Goal: Task Accomplishment & Management: Manage account settings

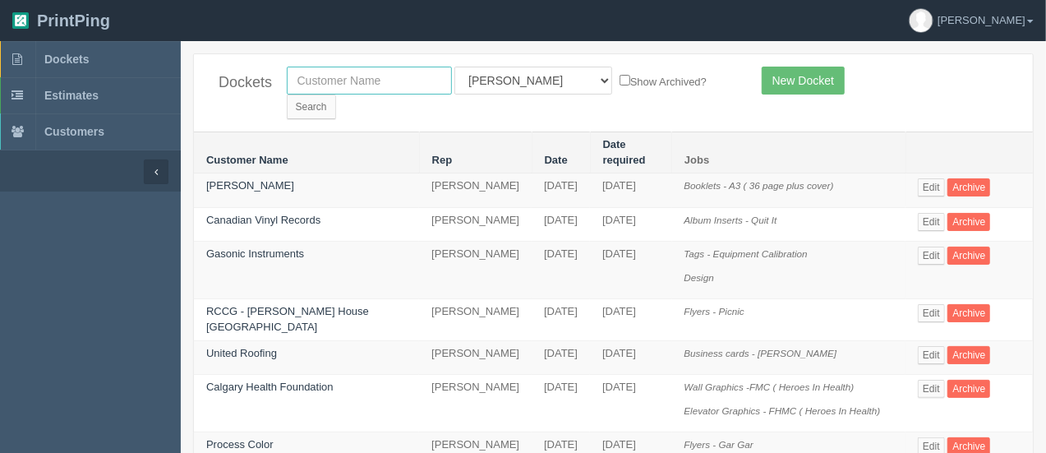
click at [358, 88] on input "text" at bounding box center [369, 81] width 165 height 28
type input "e=mc2"
click at [336, 94] on input "Search" at bounding box center [311, 106] width 49 height 25
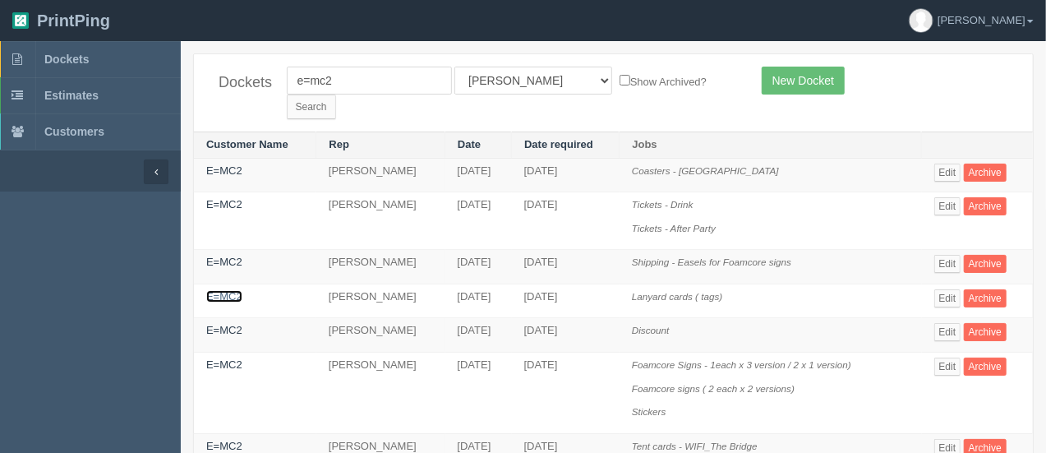
click at [228, 290] on link "E=MC2" at bounding box center [224, 296] width 36 height 12
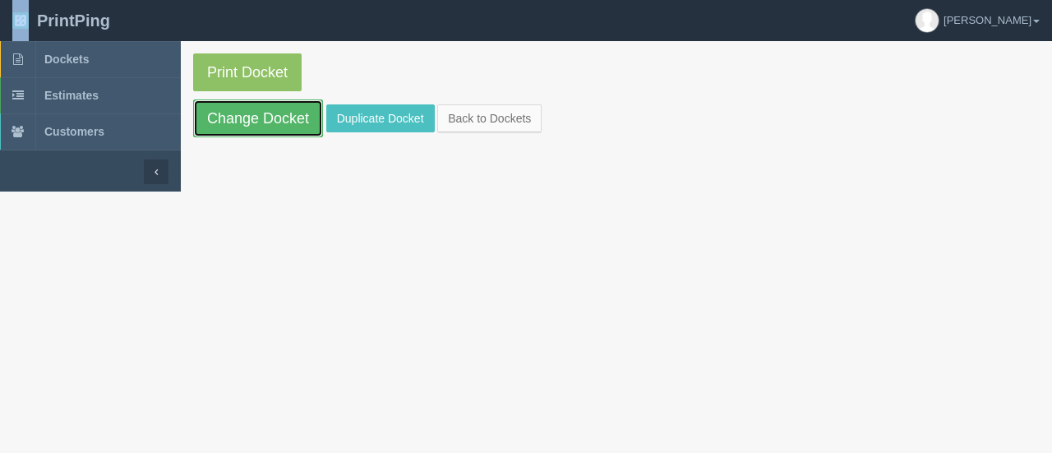
click at [296, 111] on link "Change Docket" at bounding box center [258, 118] width 130 height 38
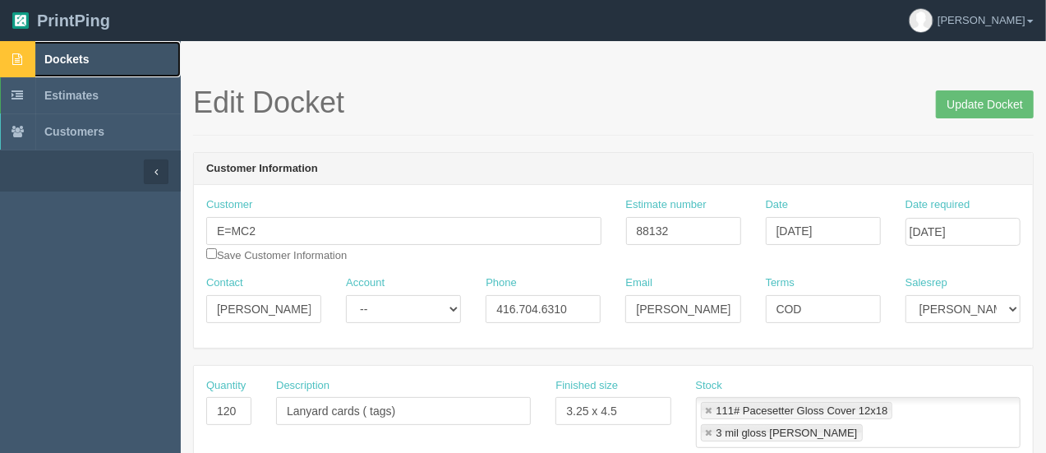
click at [74, 62] on span "Dockets" at bounding box center [66, 59] width 44 height 13
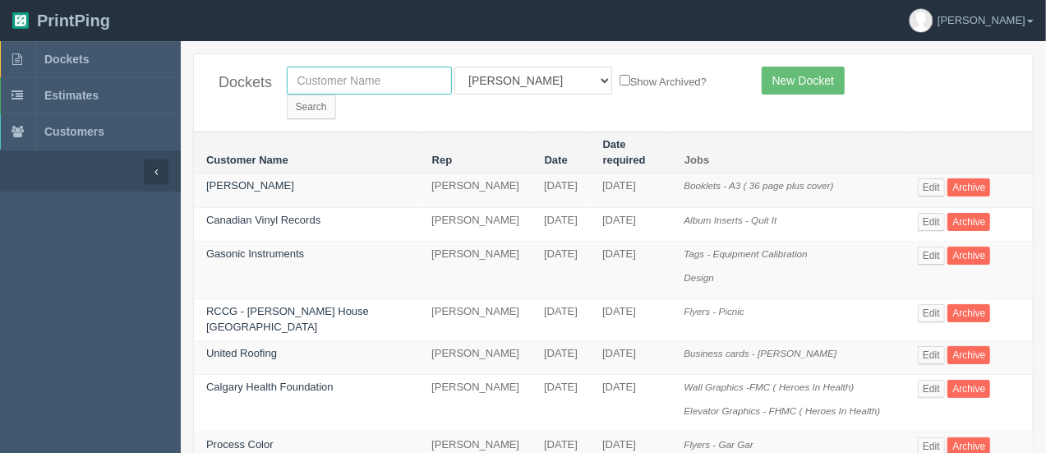
click at [358, 73] on input "text" at bounding box center [369, 81] width 165 height 28
type input "e=mc2"
click at [336, 94] on input "Search" at bounding box center [311, 106] width 49 height 25
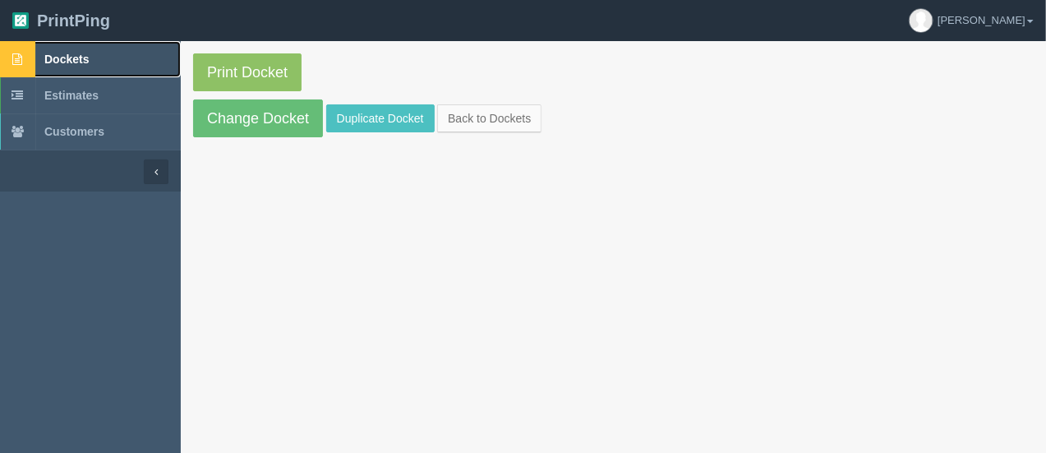
click at [87, 62] on span "Dockets" at bounding box center [66, 59] width 44 height 13
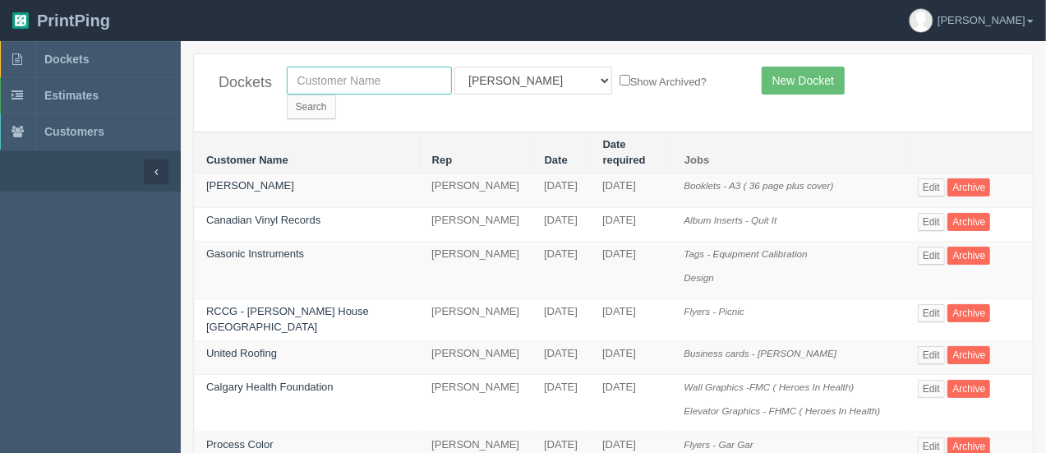
click at [401, 81] on input "text" at bounding box center [369, 81] width 165 height 28
type input "a"
type input "nay"
click at [336, 94] on input "Search" at bounding box center [311, 106] width 49 height 25
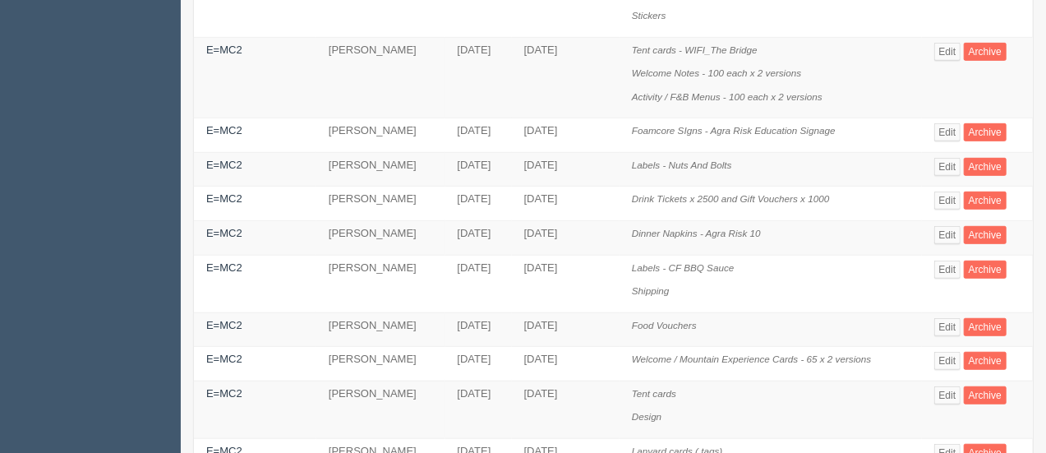
scroll to position [555, 0]
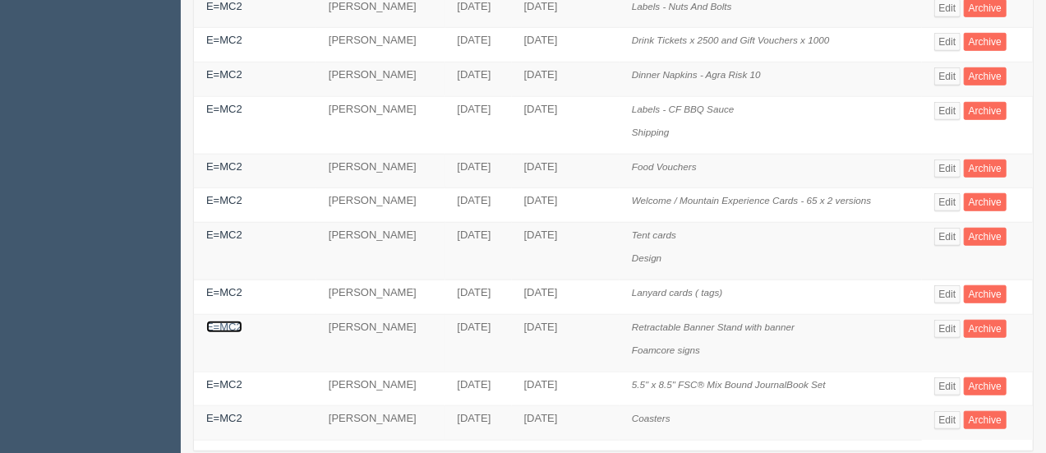
click at [223, 320] on link "E=MC2" at bounding box center [224, 326] width 36 height 12
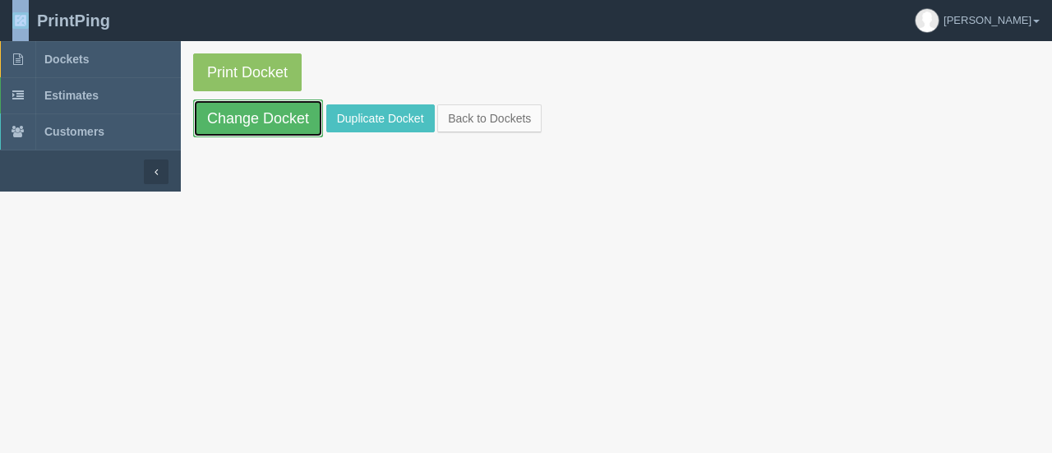
click at [269, 114] on link "Change Docket" at bounding box center [258, 118] width 130 height 38
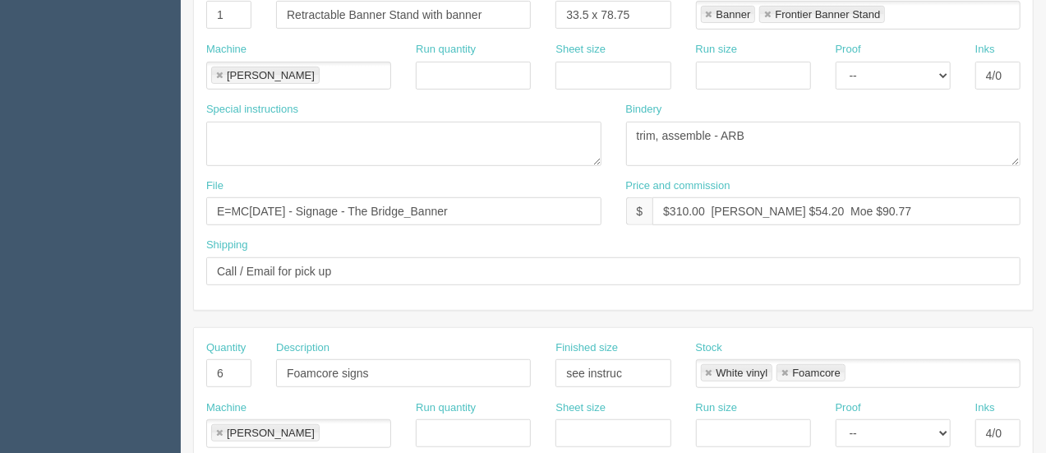
scroll to position [792, 0]
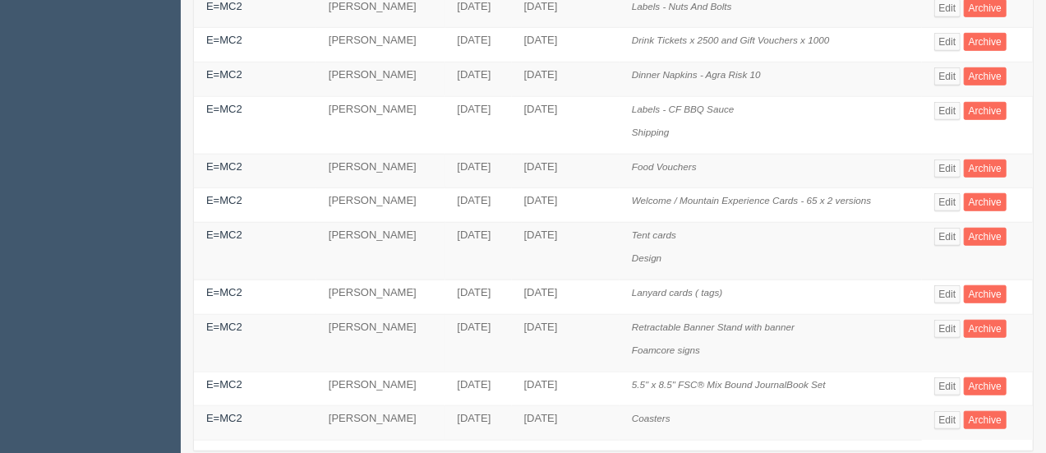
scroll to position [158, 0]
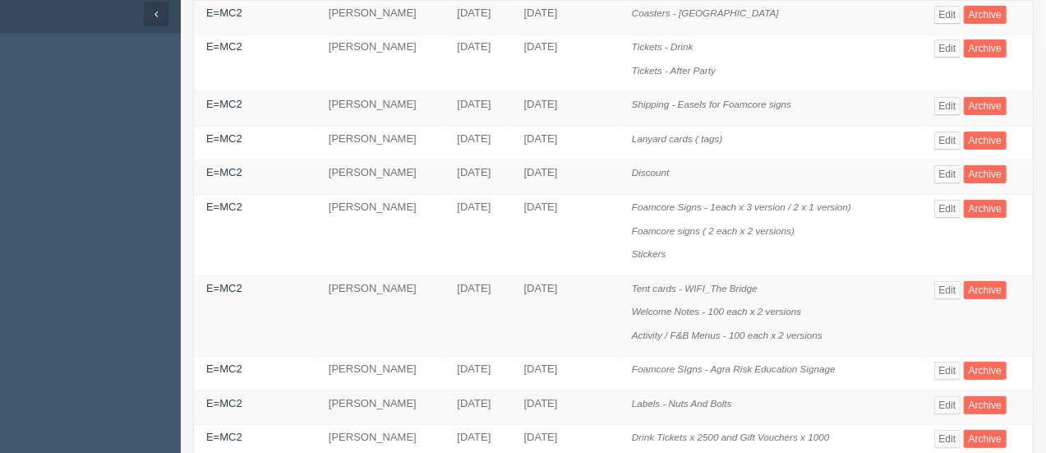
click at [886, 35] on td "Tickets - Drink Tickets - After Party" at bounding box center [770, 64] width 302 height 58
click at [227, 200] on link "E=MC2" at bounding box center [224, 206] width 36 height 12
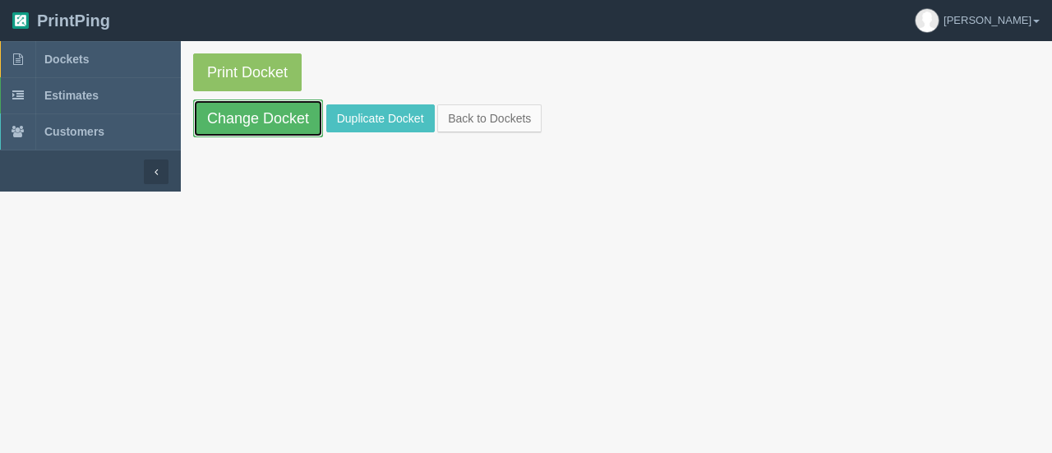
click at [255, 115] on link "Change Docket" at bounding box center [258, 118] width 130 height 38
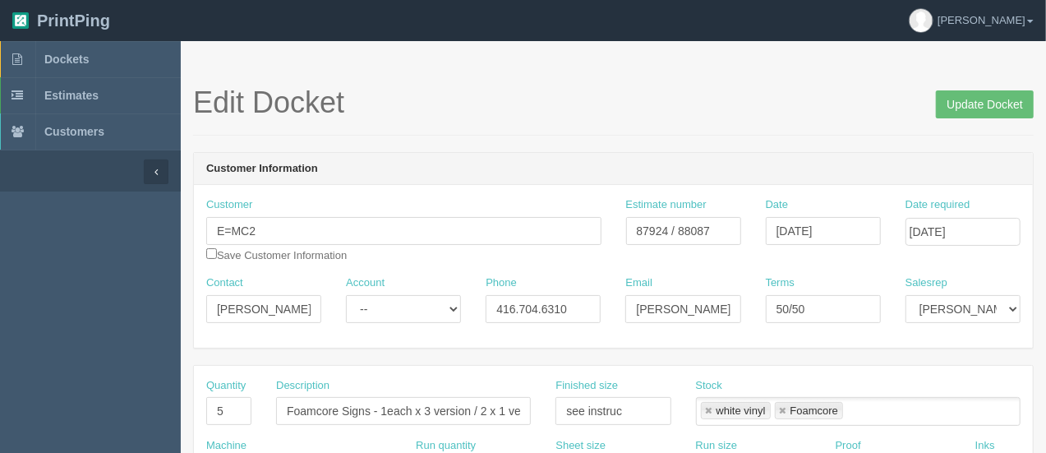
scroll to position [396, 0]
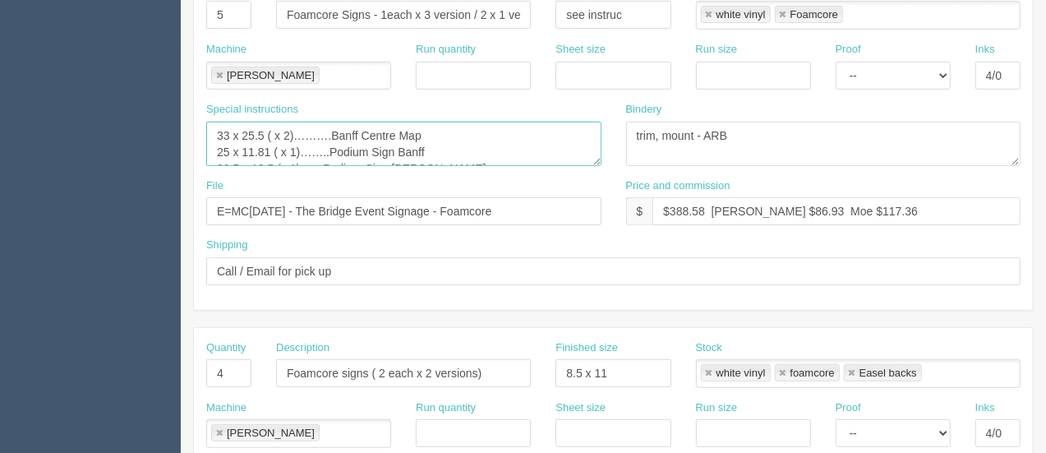
click at [407, 154] on textarea "33 x 25.5 ( x 2)……….Banff Centre Map 25 x 11.81 ( x 1)……..Podium Sign Banff 20.…" at bounding box center [403, 144] width 395 height 44
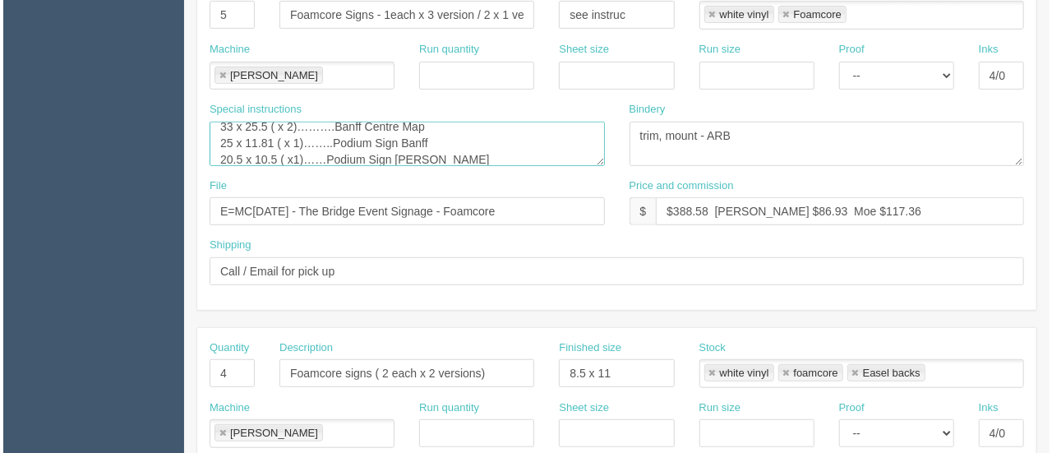
scroll to position [0, 0]
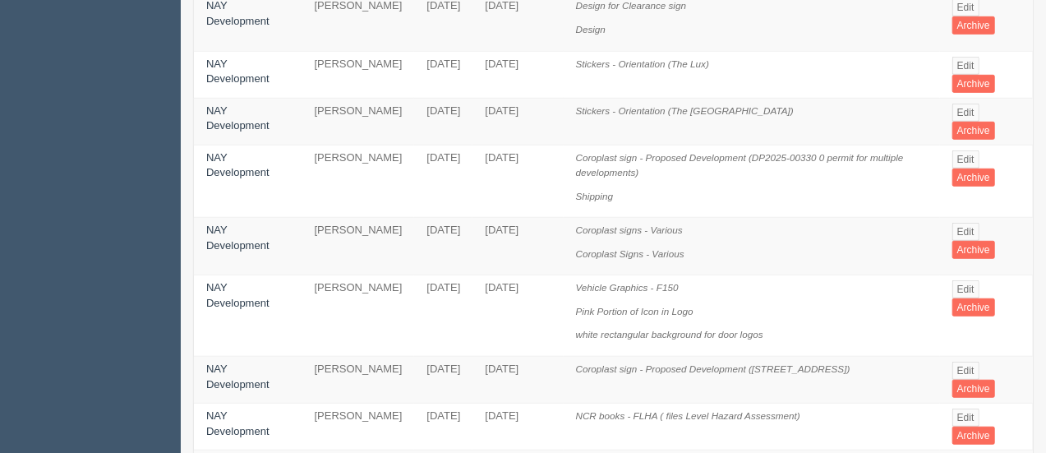
scroll to position [492, 0]
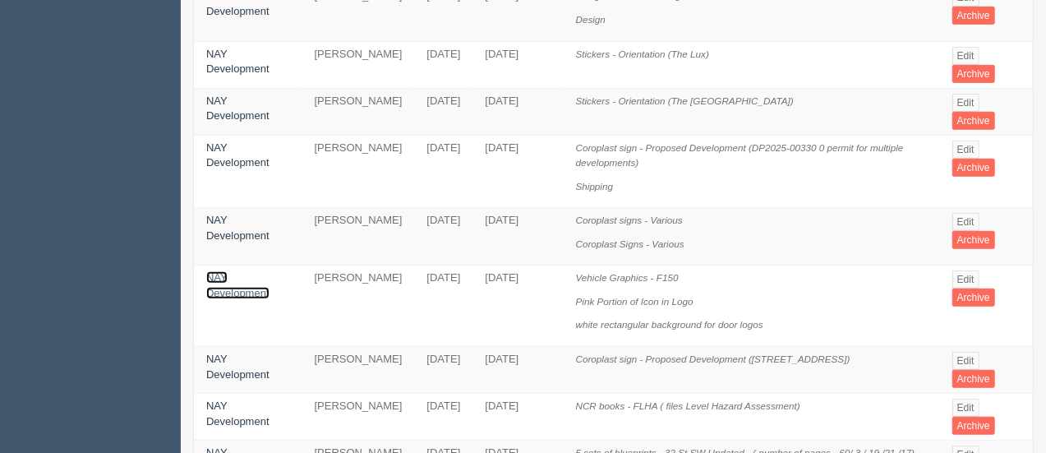
click at [240, 271] on link "NAY Development" at bounding box center [237, 285] width 63 height 28
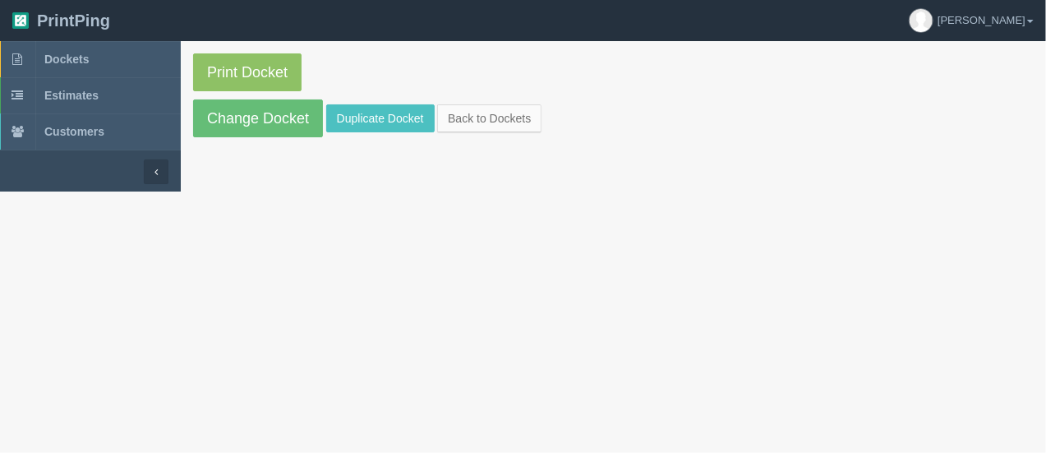
click at [240, 191] on html "PrintPing Arif Edit account ( arif@allrush.ca ) Logout Dockets Estimates" at bounding box center [523, 95] width 1046 height 191
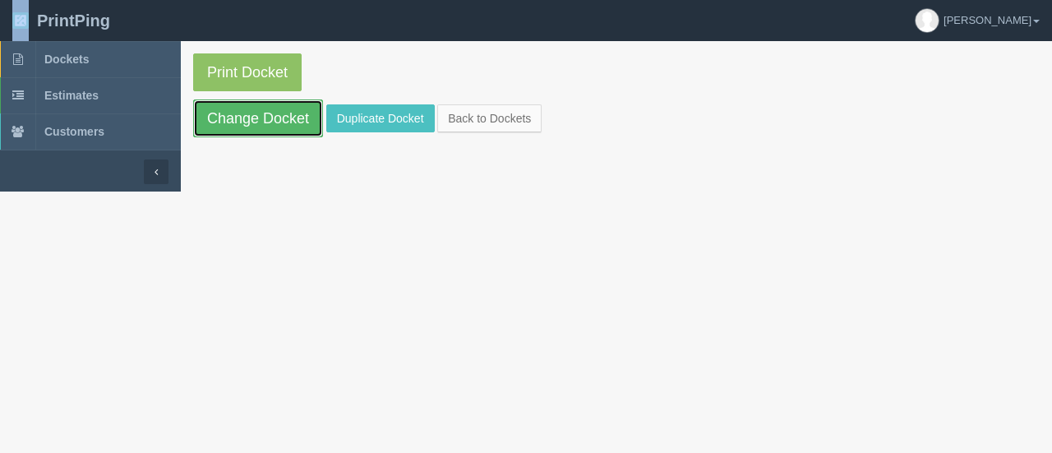
click at [250, 111] on link "Change Docket" at bounding box center [258, 118] width 130 height 38
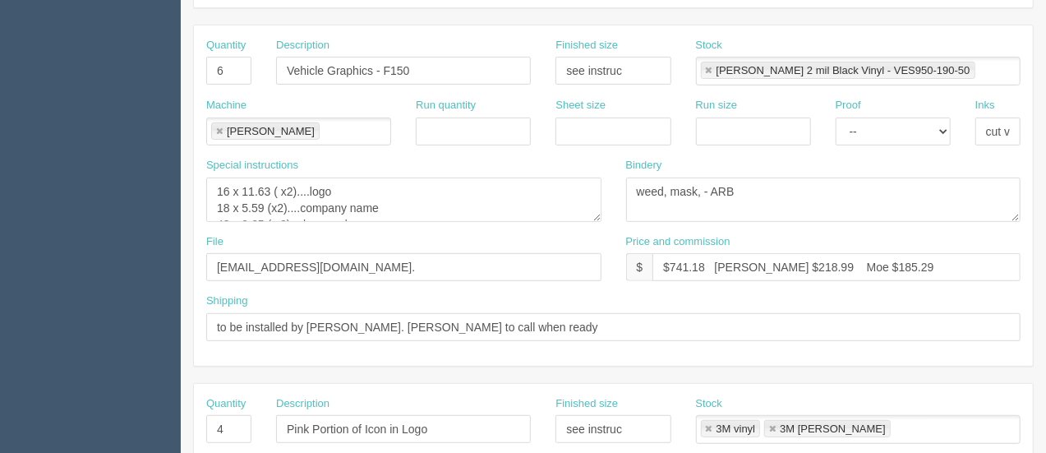
scroll to position [342, 0]
click at [308, 206] on textarea "16 x 11.63 ( x2)....logo 18 x 5.59 (x2)....company name 48 x 9.65 ( x2)... logo…" at bounding box center [403, 198] width 395 height 44
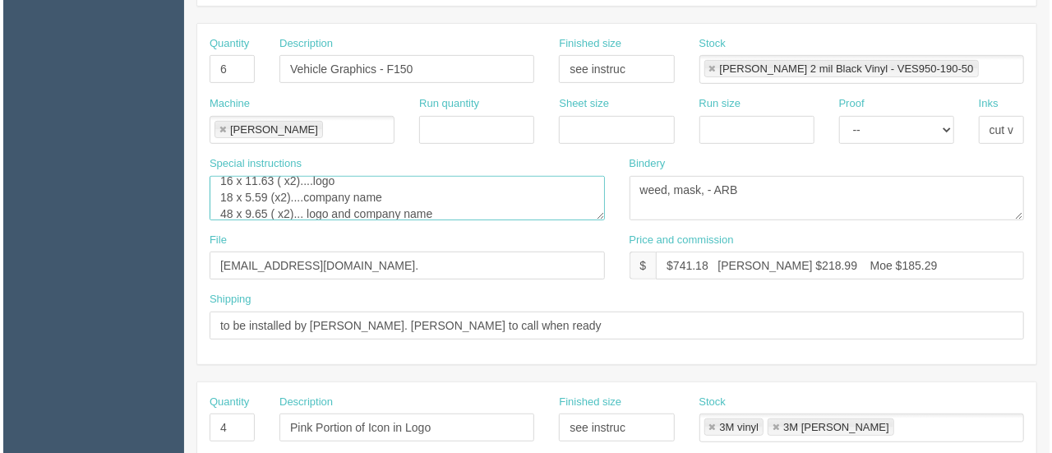
scroll to position [0, 0]
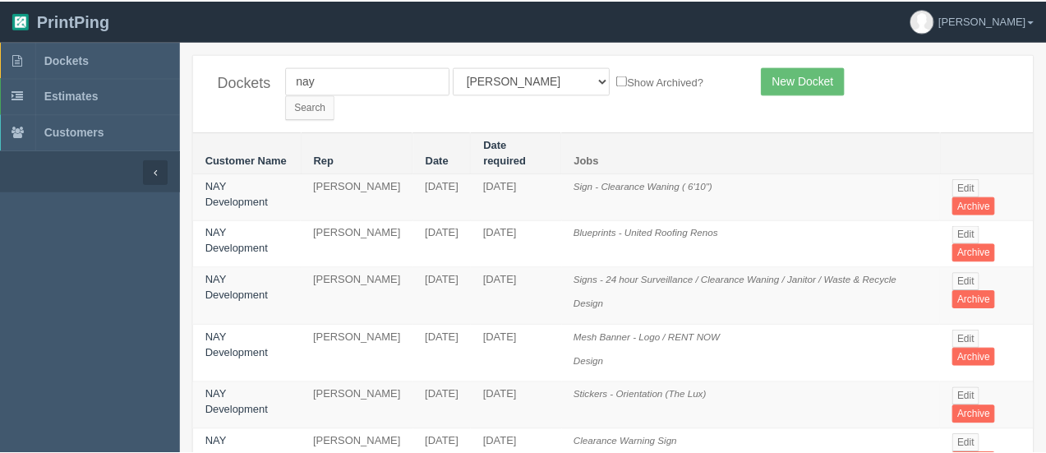
scroll to position [492, 0]
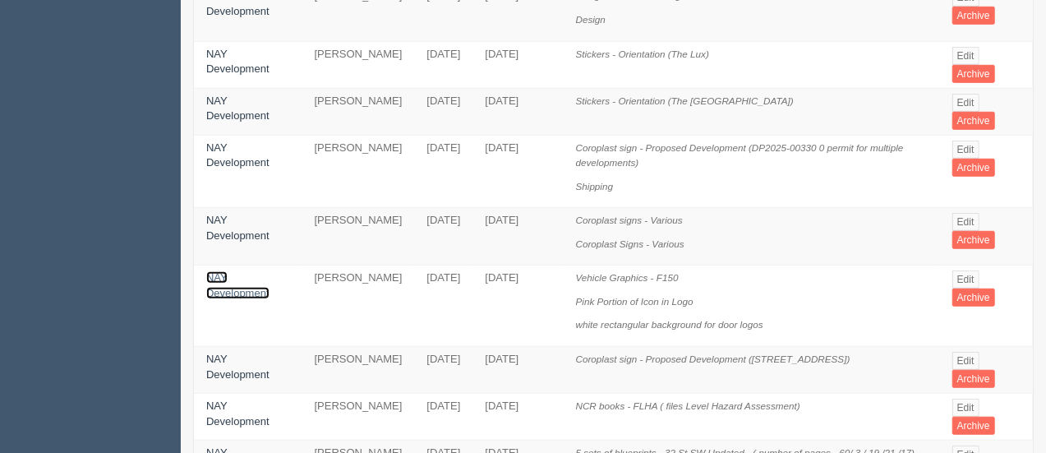
click at [251, 271] on link "NAY Development" at bounding box center [237, 285] width 63 height 28
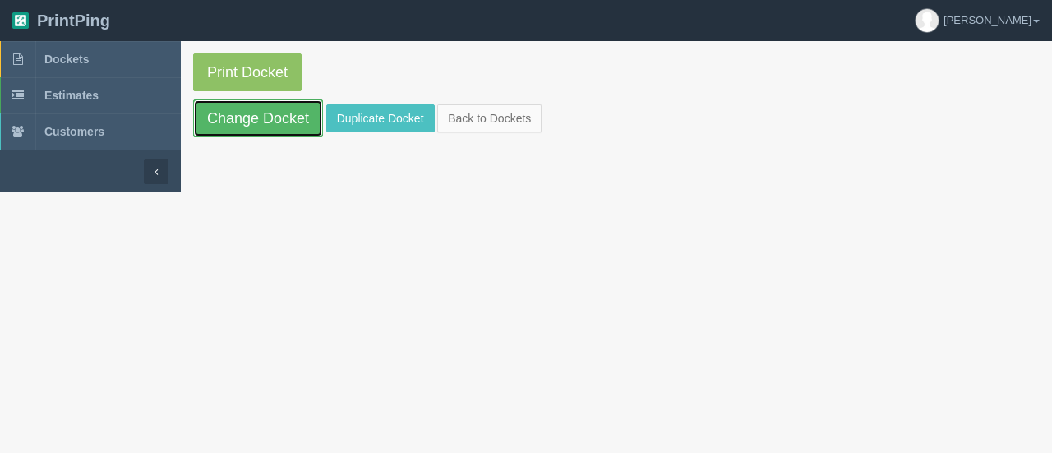
click at [265, 131] on link "Change Docket" at bounding box center [258, 118] width 130 height 38
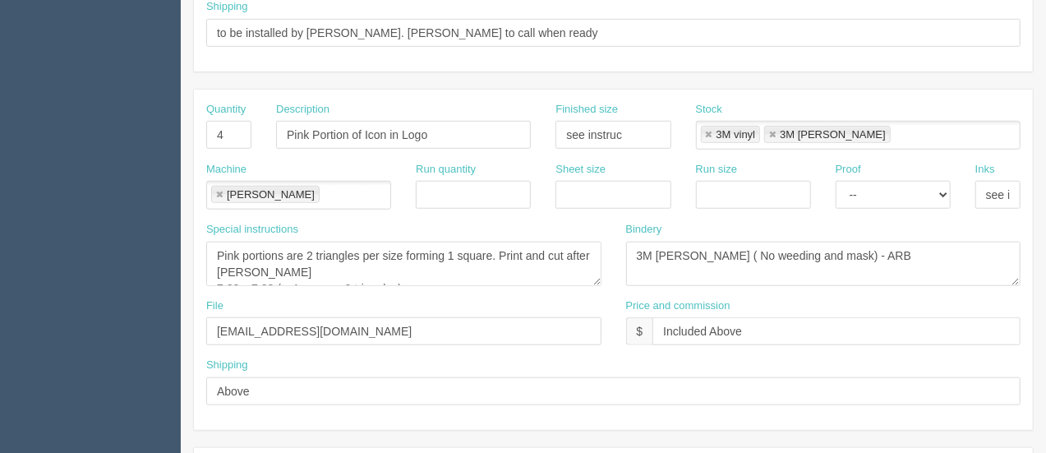
scroll to position [238, 0]
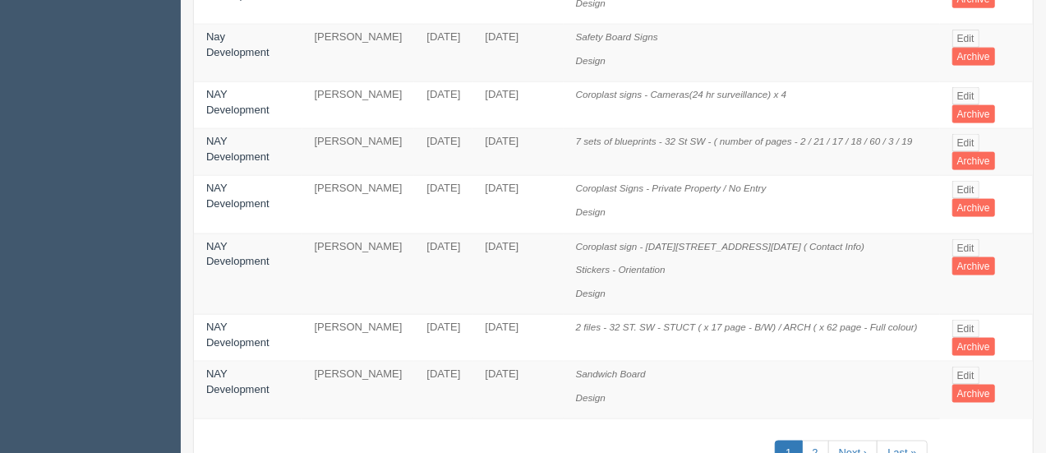
scroll to position [1122, 0]
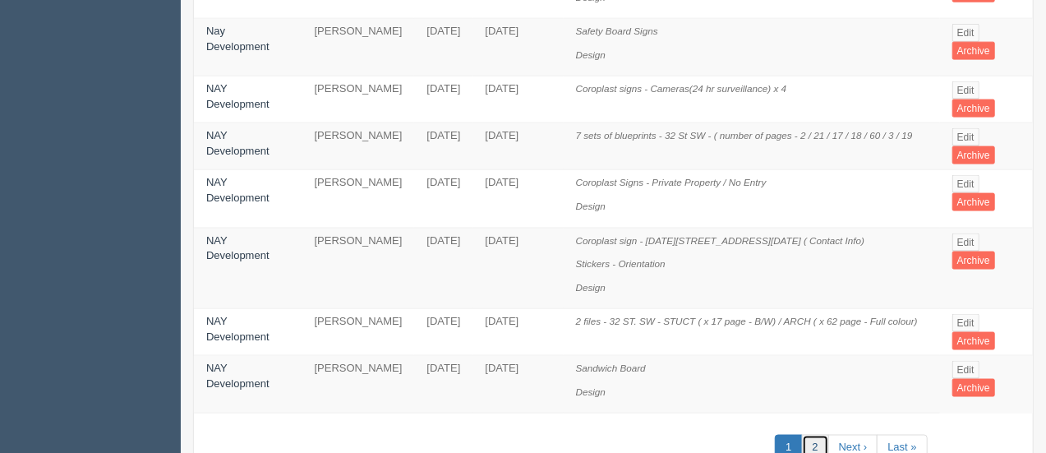
click at [815, 435] on link "2" at bounding box center [815, 448] width 27 height 27
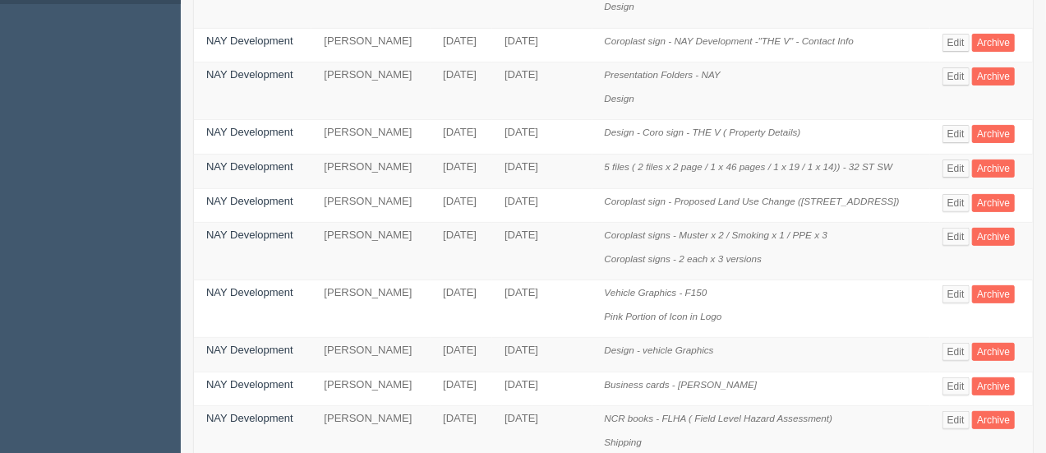
scroll to position [191, 0]
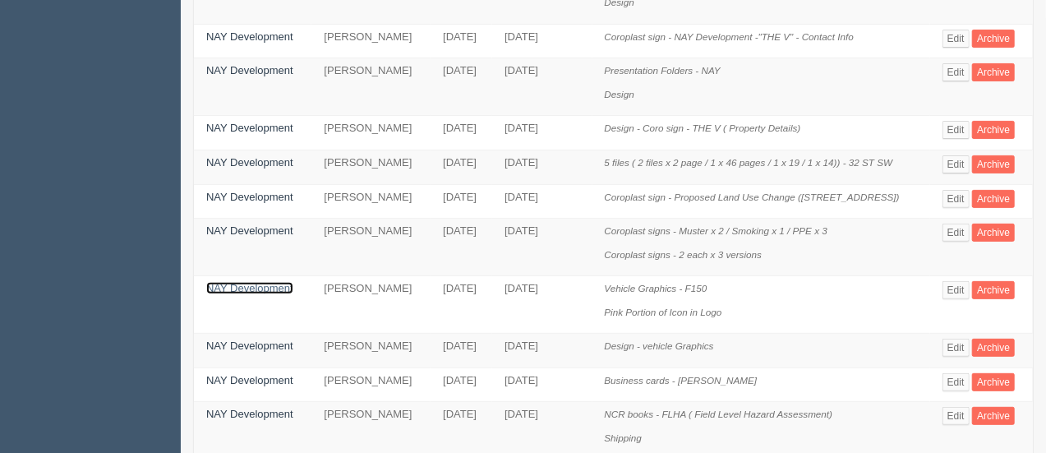
click at [258, 282] on link "NAY Development" at bounding box center [249, 288] width 87 height 12
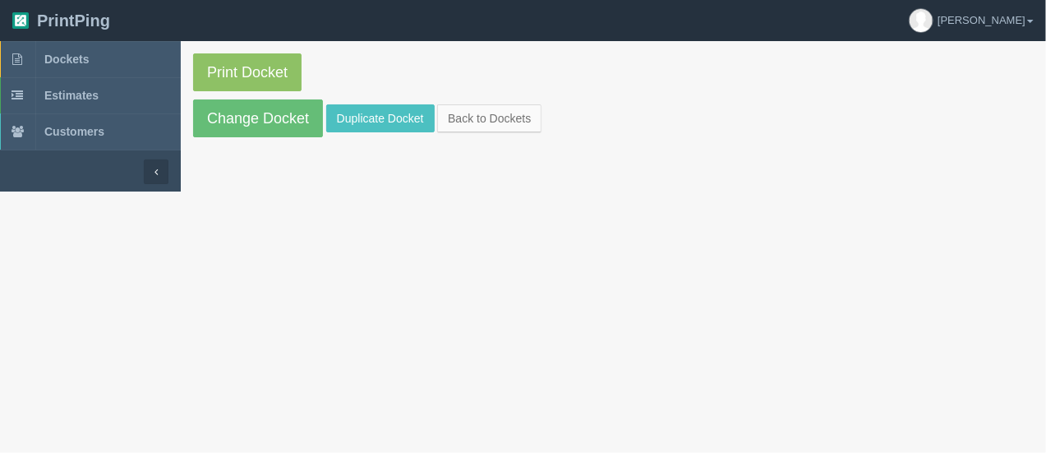
click at [258, 191] on html "PrintPing Arif Edit account ( arif@allrush.ca ) Logout Dockets Estimates" at bounding box center [523, 95] width 1046 height 191
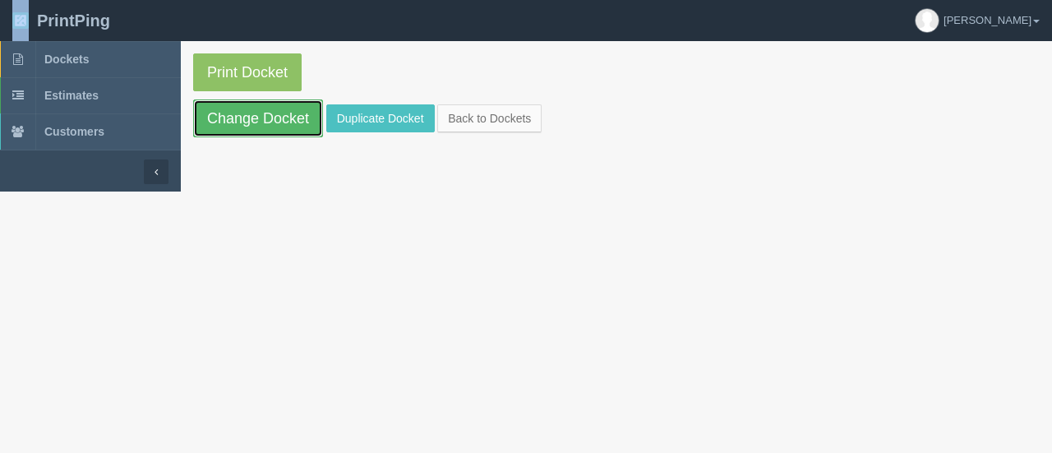
click at [278, 107] on link "Change Docket" at bounding box center [258, 118] width 130 height 38
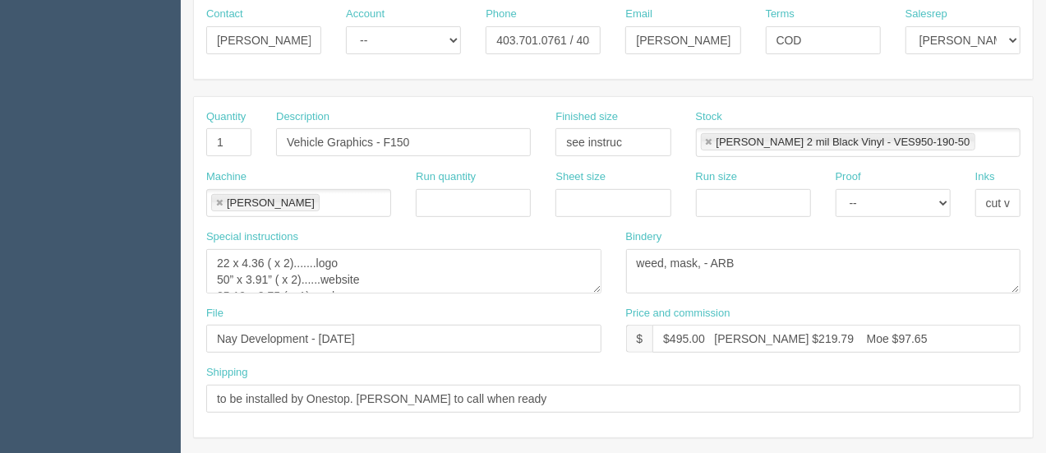
scroll to position [294, 0]
